Goal: Go to known website: Access a specific website the user already knows

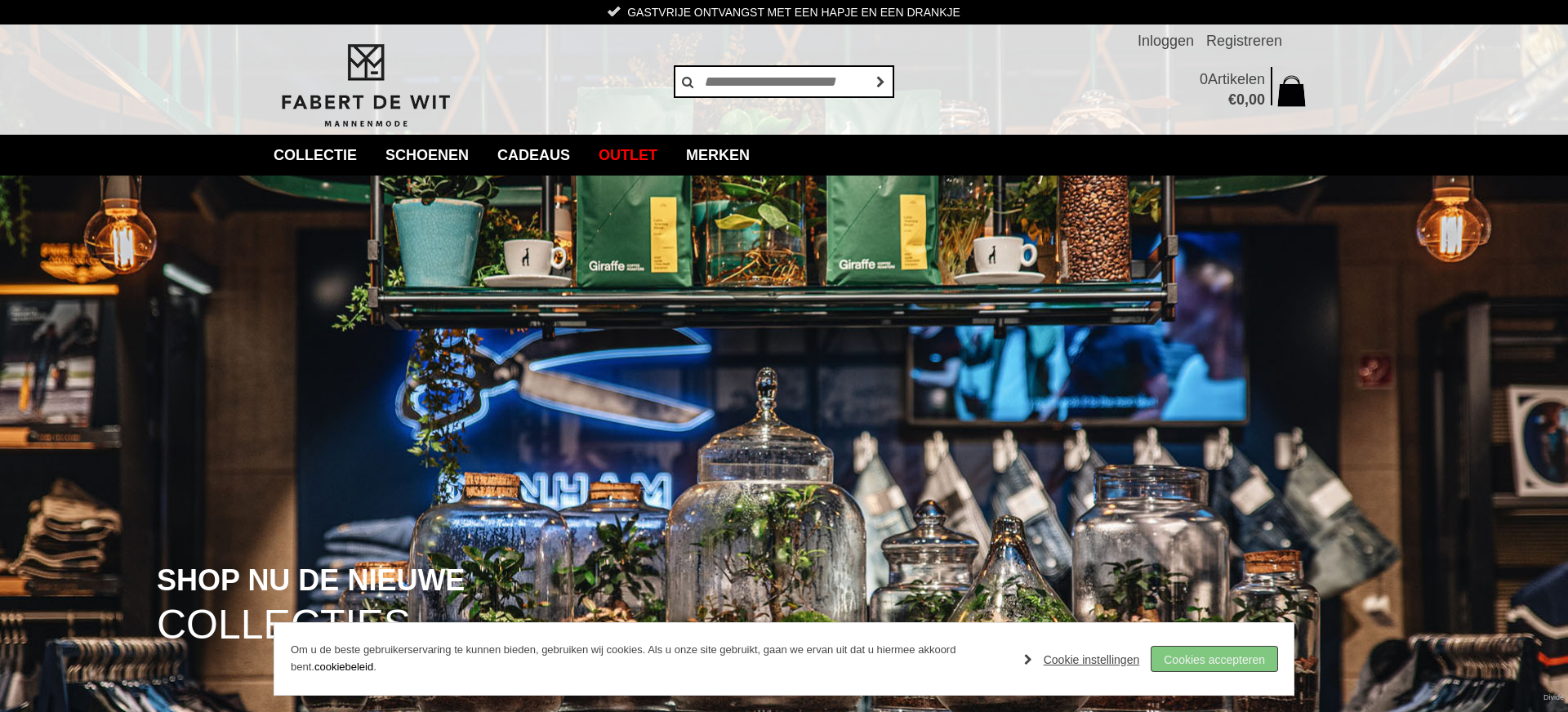
click at [1201, 662] on link "Cookies accepteren" at bounding box center [1215, 659] width 126 height 25
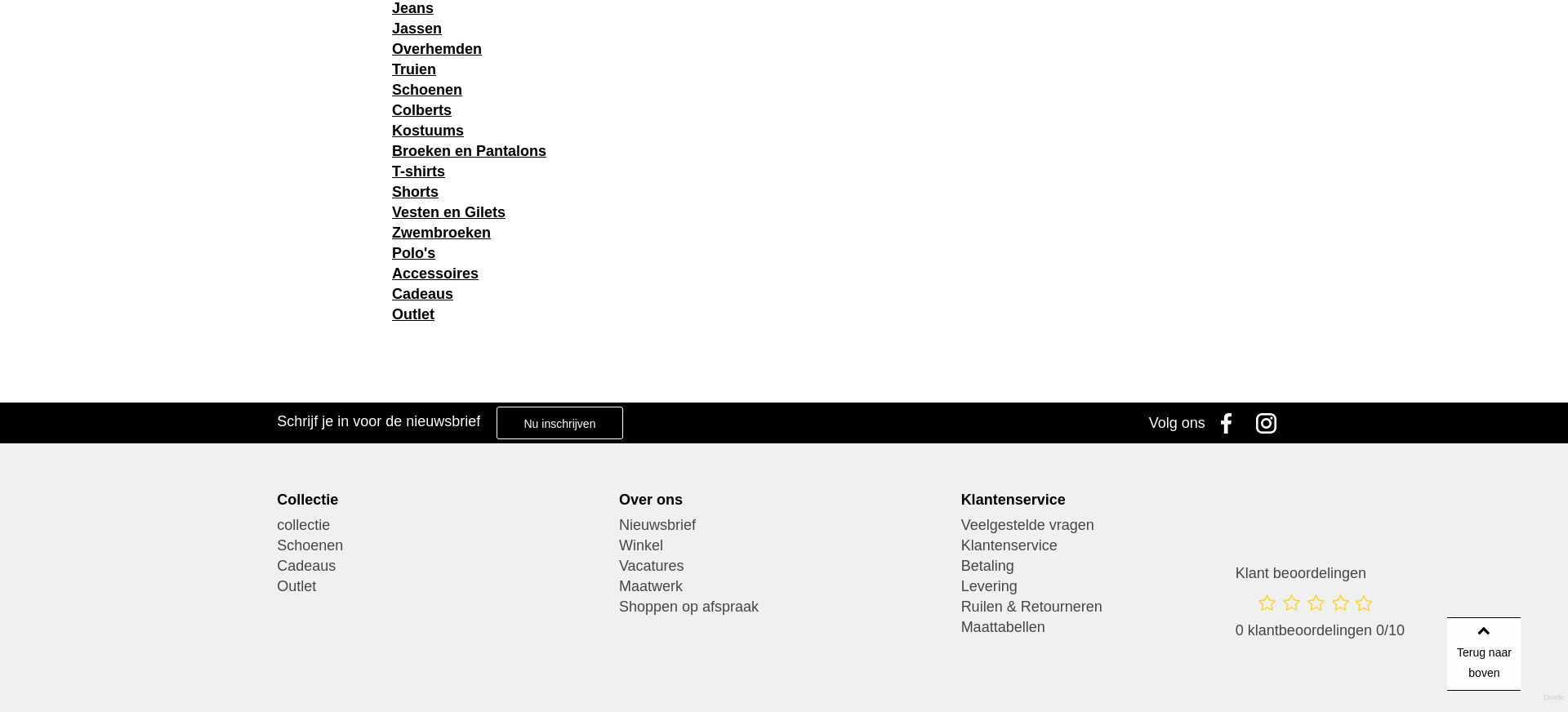
scroll to position [2606, 0]
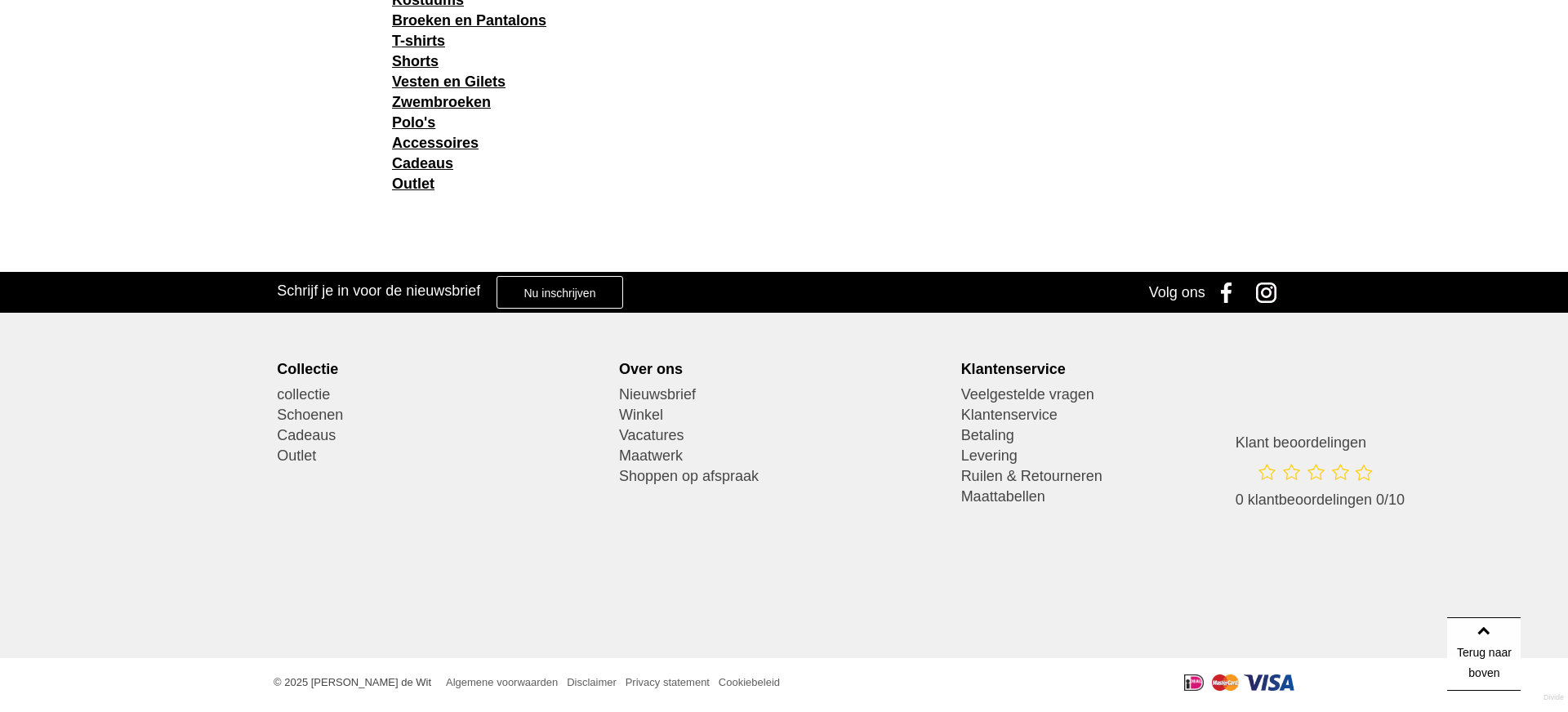
click at [1267, 301] on link "Instagram" at bounding box center [1271, 292] width 41 height 41
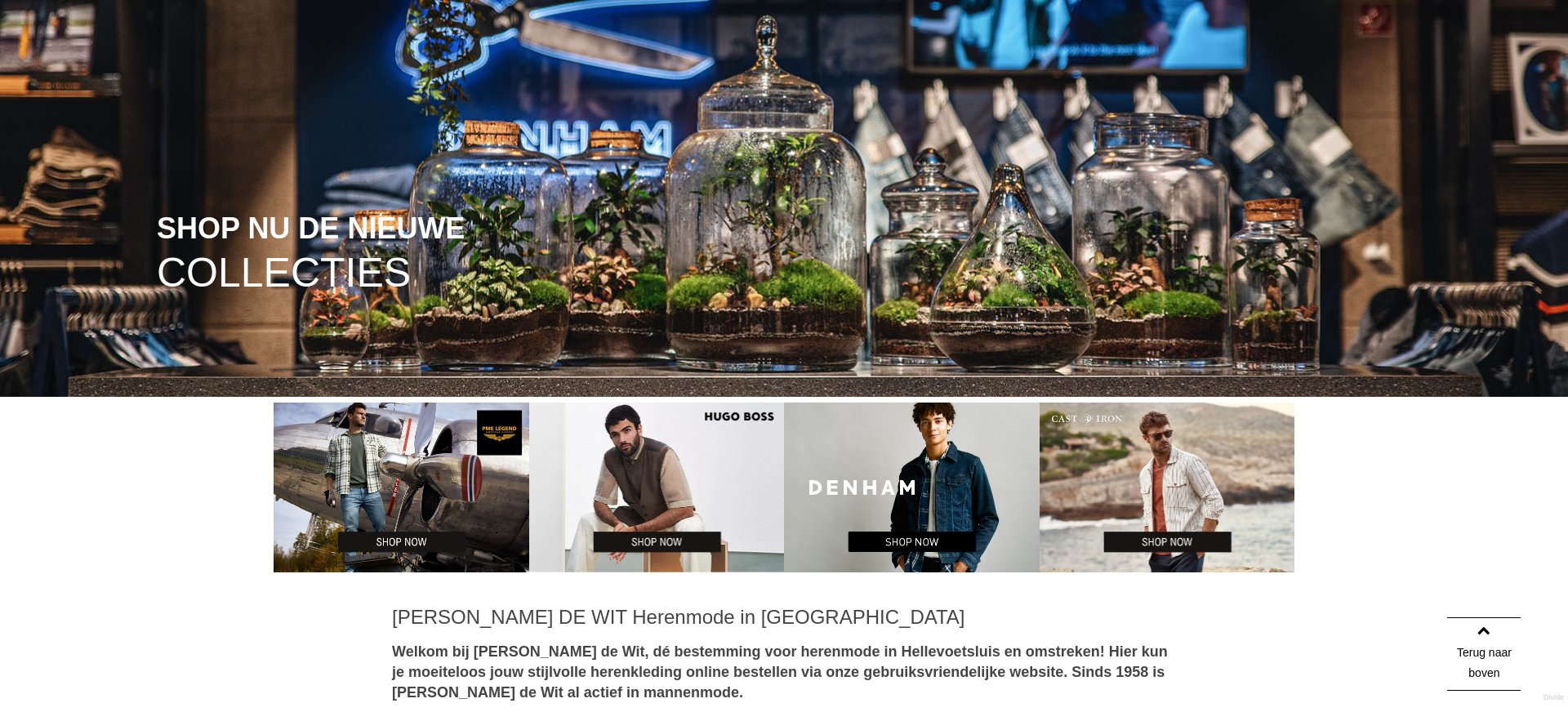
scroll to position [0, 0]
